Goal: Task Accomplishment & Management: Manage account settings

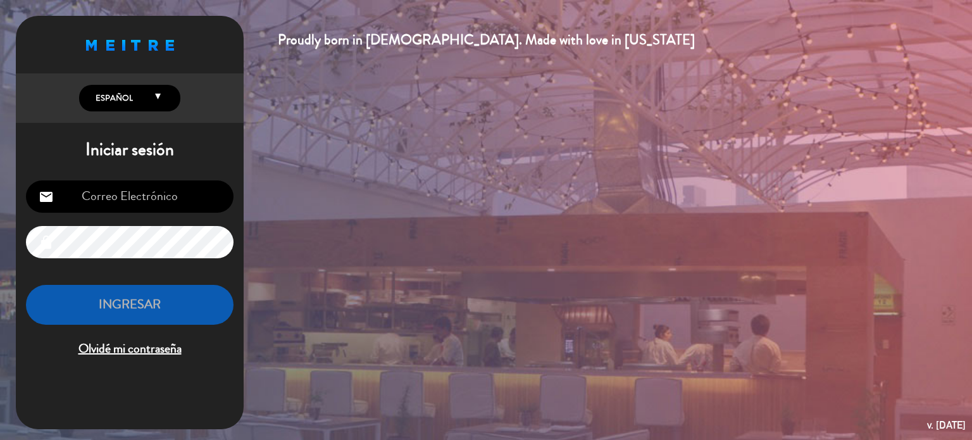
click at [177, 202] on input "email" at bounding box center [130, 196] width 208 height 32
type input "[EMAIL_ADDRESS][DOMAIN_NAME]"
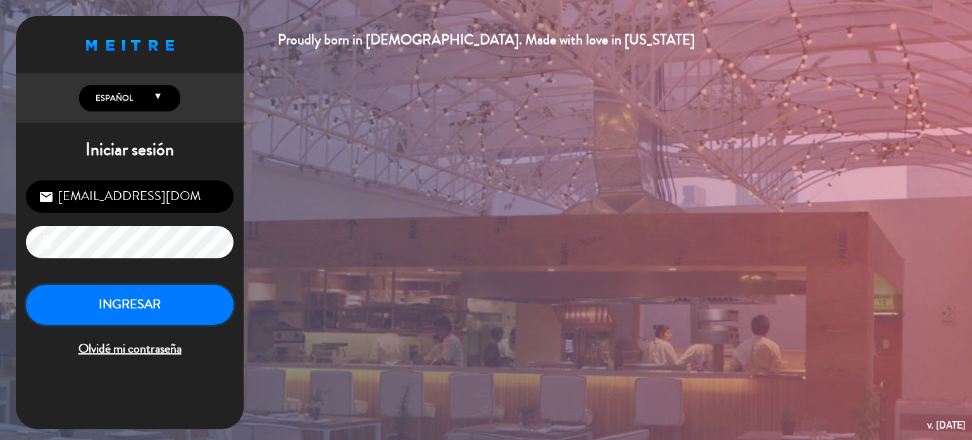
click at [103, 306] on button "INGRESAR" at bounding box center [130, 305] width 208 height 40
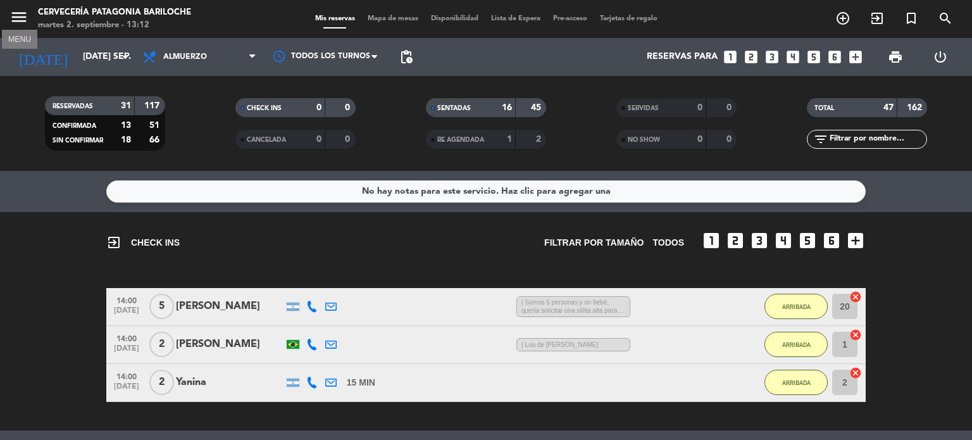
click at [20, 18] on icon "menu" at bounding box center [18, 17] width 19 height 19
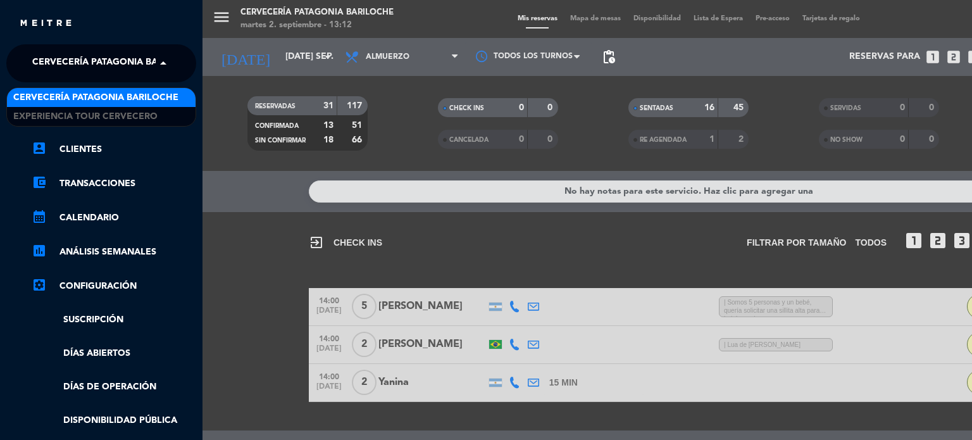
click at [156, 60] on span at bounding box center [167, 63] width 22 height 27
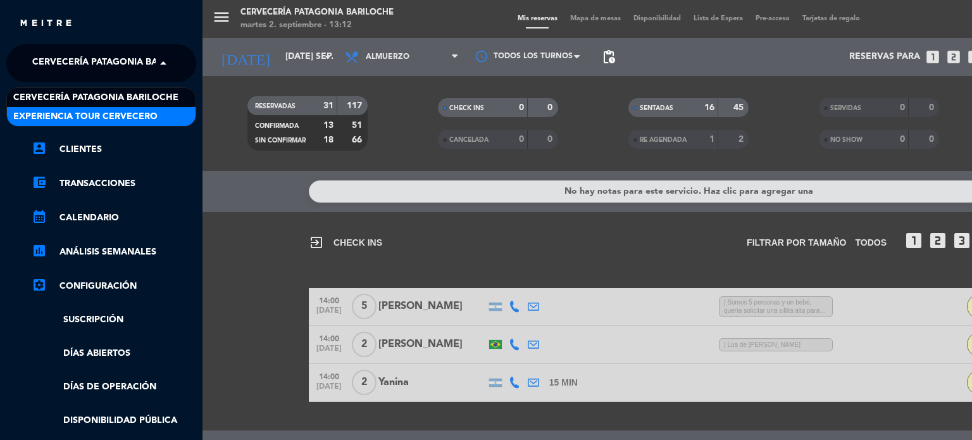
click at [111, 116] on span "Experiencia Tour Cervecero" at bounding box center [85, 116] width 144 height 15
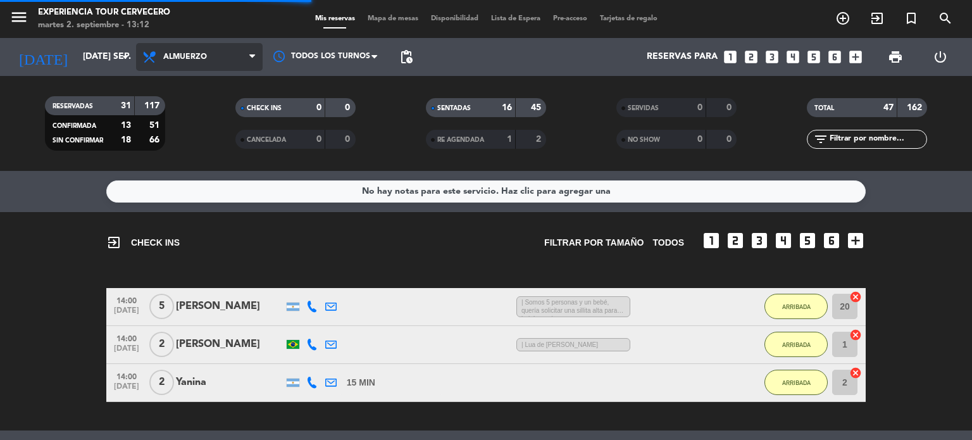
click at [246, 58] on span "Almuerzo" at bounding box center [199, 57] width 127 height 28
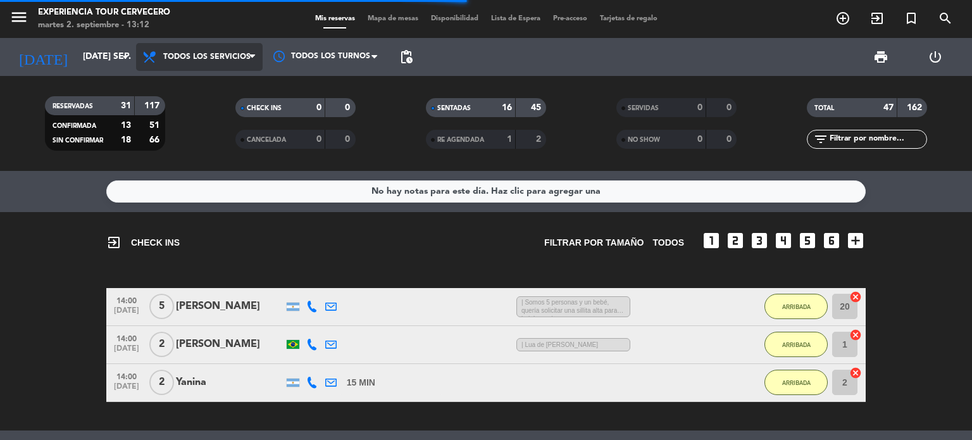
click at [223, 85] on div "menu Experiencia Tour Cervecero martes 2. septiembre - 13:12 Mis reservas Mapa …" at bounding box center [486, 85] width 972 height 171
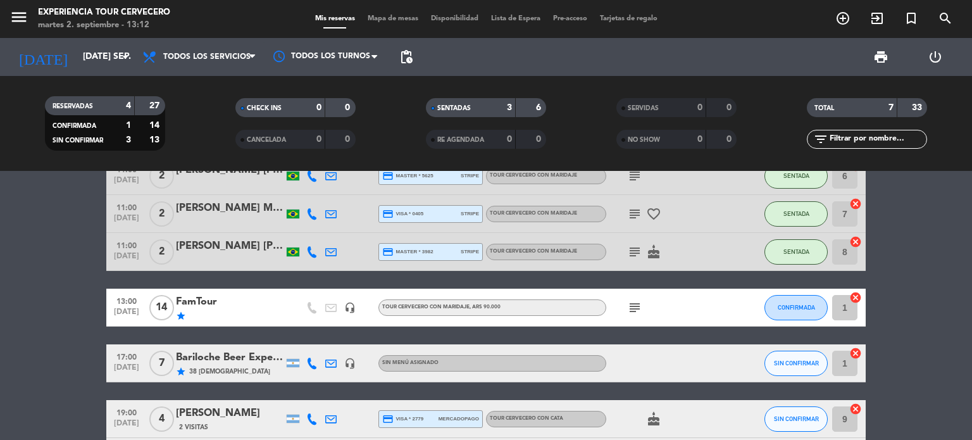
scroll to position [38, 0]
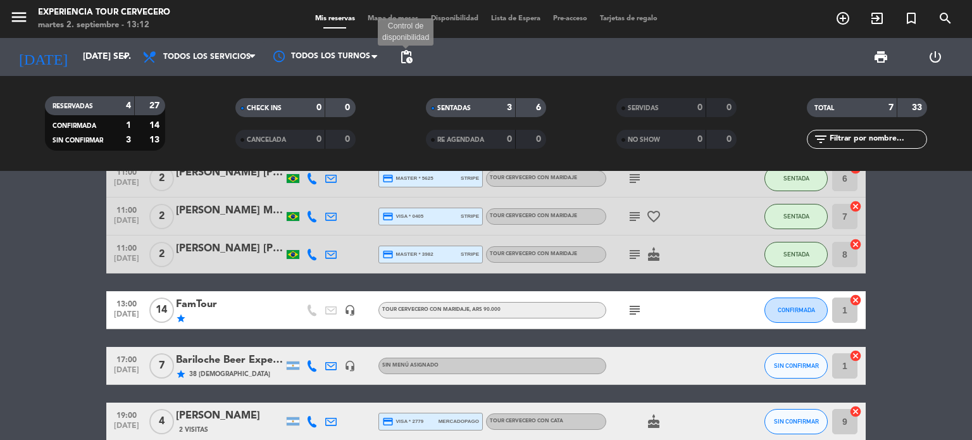
click at [408, 61] on span "pending_actions" at bounding box center [406, 56] width 15 height 15
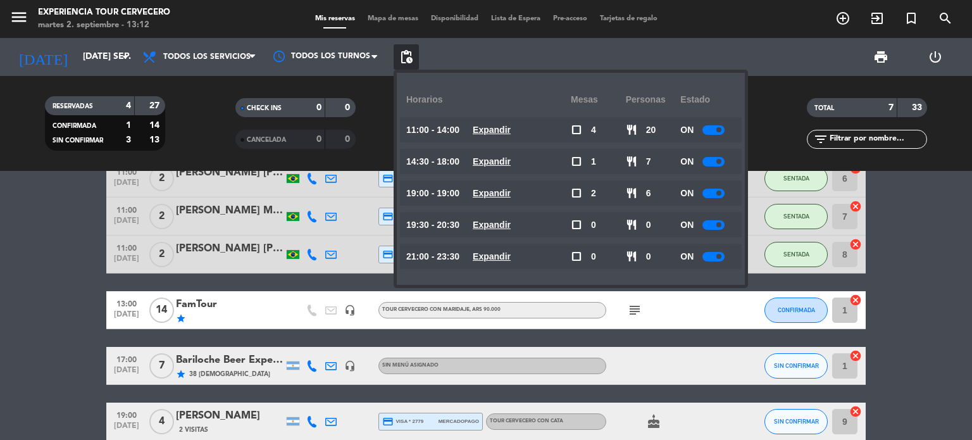
click at [721, 163] on span at bounding box center [718, 161] width 5 height 5
click at [410, 59] on span "pending_actions" at bounding box center [406, 56] width 15 height 15
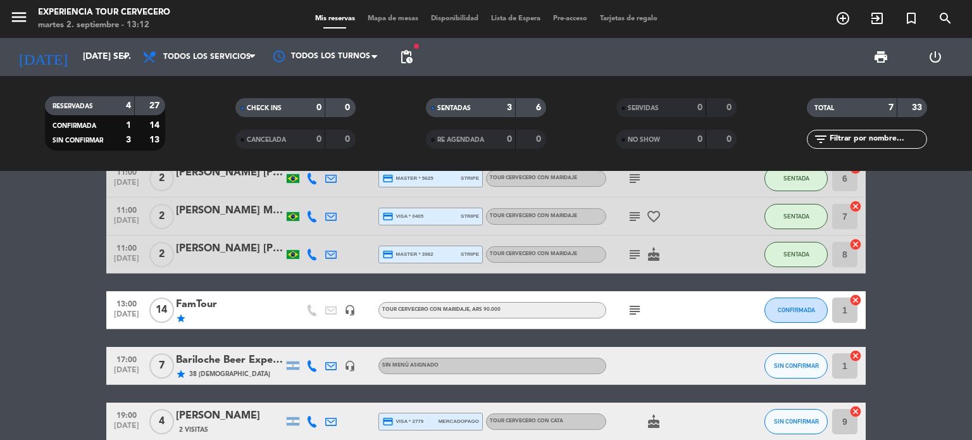
click at [33, 351] on bookings-row "11:00 [DATE] 2 [PERSON_NAME] [PERSON_NAME] credit_card master * 5625 stripe Tou…" at bounding box center [486, 318] width 972 height 319
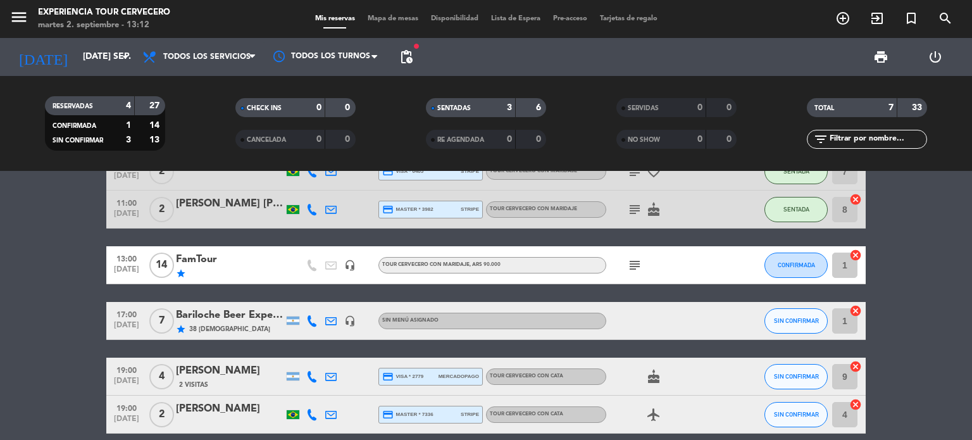
scroll to position [76, 0]
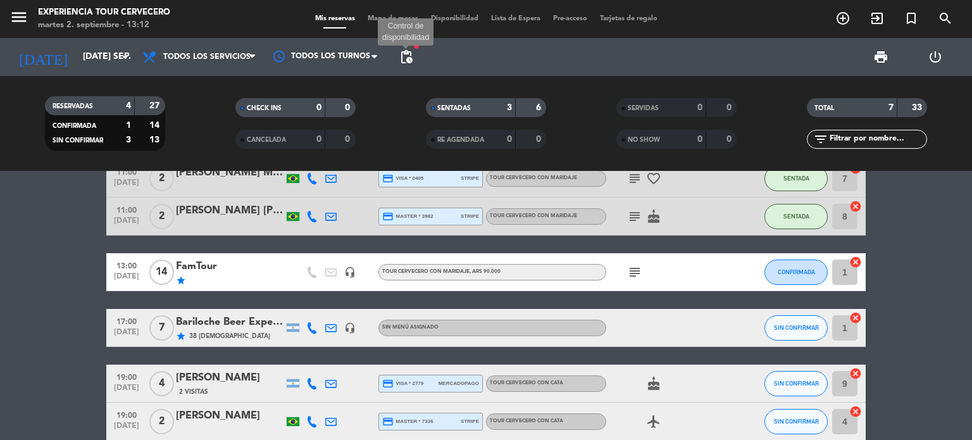
click at [408, 58] on span "pending_actions" at bounding box center [406, 56] width 15 height 15
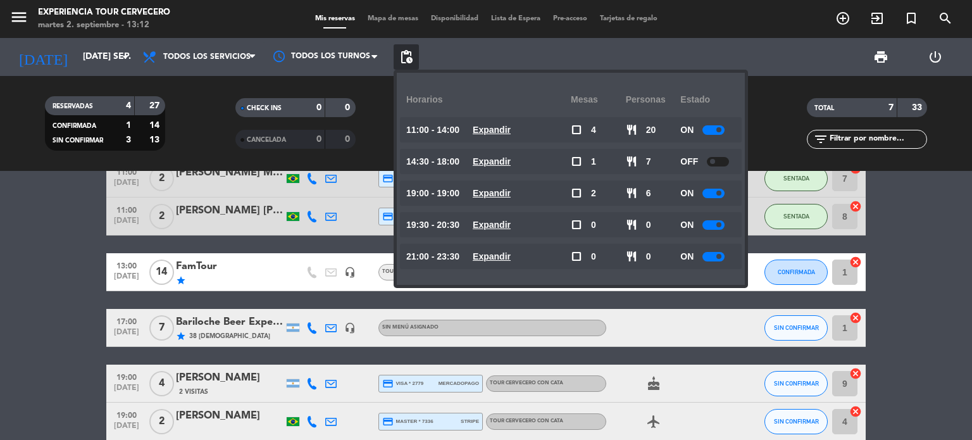
click at [408, 58] on span "pending_actions" at bounding box center [406, 56] width 15 height 15
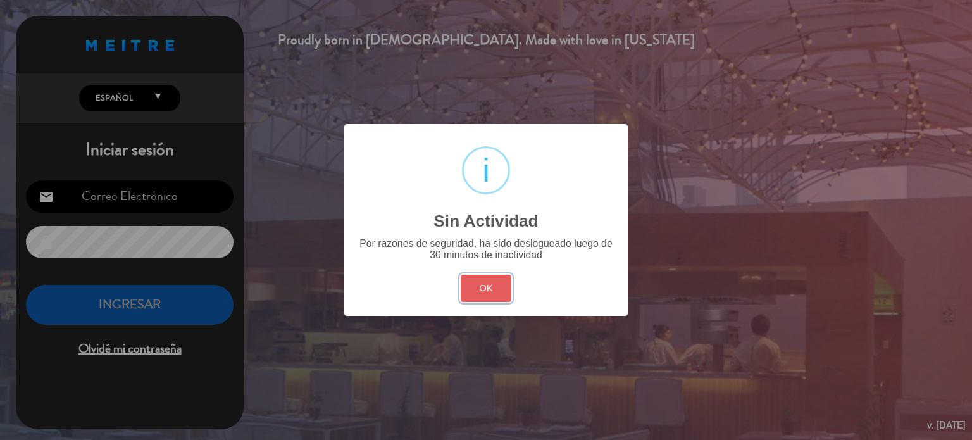
click at [489, 283] on button "OK" at bounding box center [486, 288] width 51 height 27
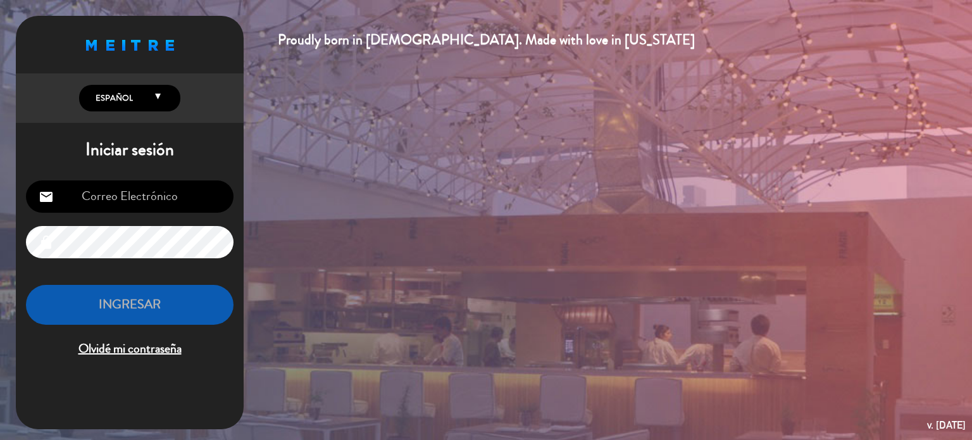
click at [152, 197] on input "email" at bounding box center [130, 196] width 208 height 32
type input "[EMAIL_ADDRESS][DOMAIN_NAME]"
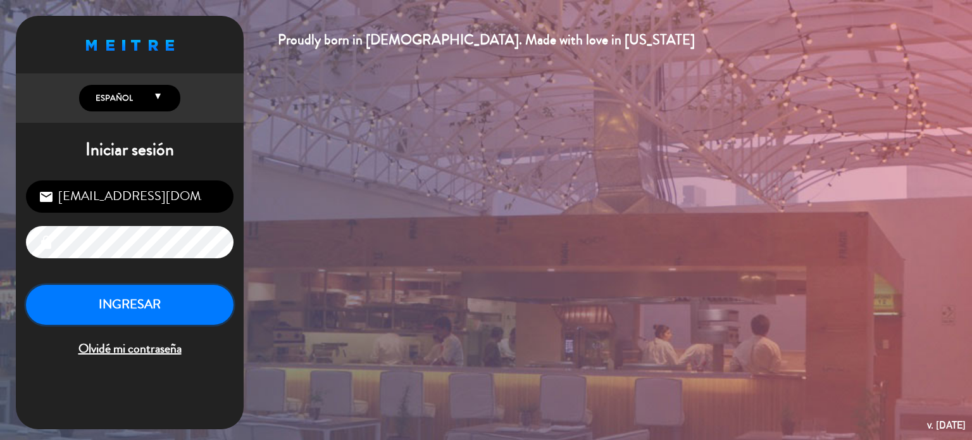
click at [89, 292] on button "INGRESAR" at bounding box center [130, 305] width 208 height 40
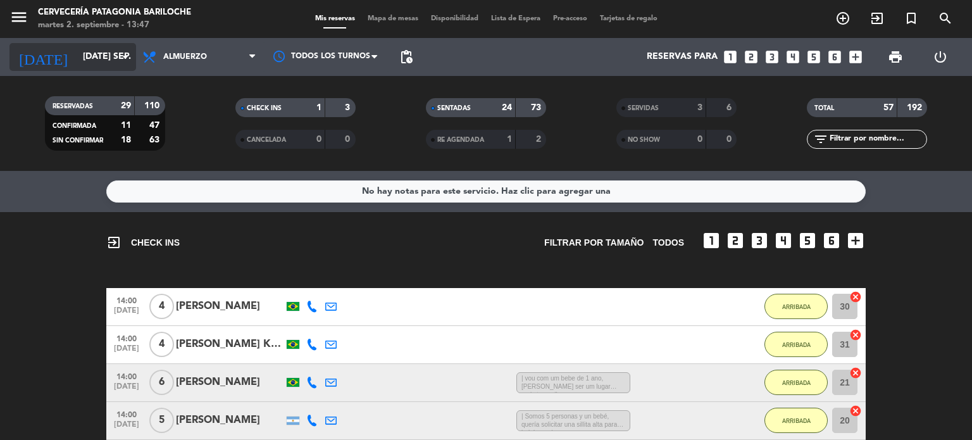
click at [77, 49] on input "[DATE] sep." at bounding box center [137, 57] width 120 height 23
